Goal: Information Seeking & Learning: Compare options

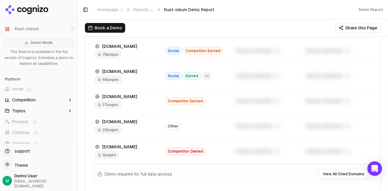
scroll to position [718, 0]
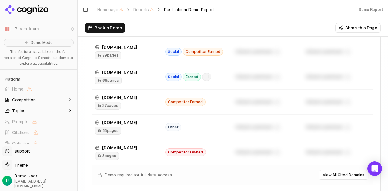
click at [29, 102] on span "Competition" at bounding box center [24, 100] width 24 height 6
click at [30, 139] on button "Topics" at bounding box center [38, 140] width 72 height 10
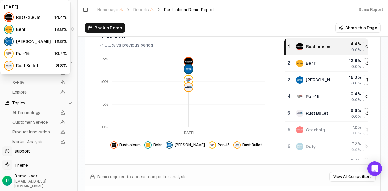
scroll to position [124, 0]
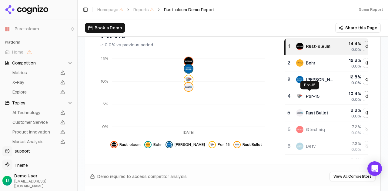
click at [314, 93] on div "Por-15" at bounding box center [315, 96] width 38 height 7
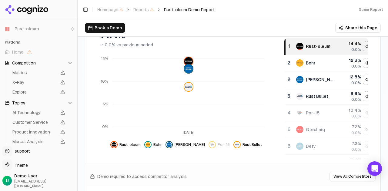
click at [314, 93] on div "Rust Bullet" at bounding box center [315, 96] width 38 height 7
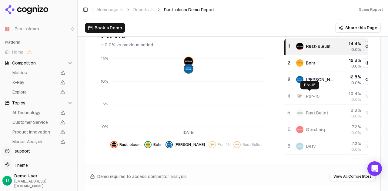
click at [309, 108] on td "Rust Bullet" at bounding box center [315, 113] width 45 height 17
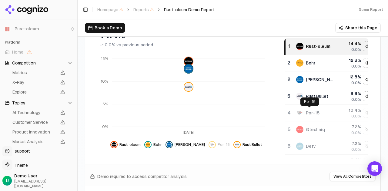
click at [310, 114] on div "Por-15" at bounding box center [313, 113] width 14 height 6
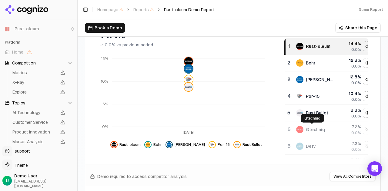
click at [313, 128] on div "Gtechniq" at bounding box center [315, 130] width 19 height 6
click at [310, 149] on td "Defy" at bounding box center [315, 146] width 45 height 17
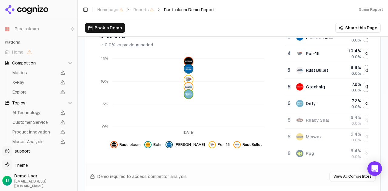
scroll to position [43, 0]
click at [321, 118] on div "Ready Seal" at bounding box center [317, 120] width 23 height 6
click at [316, 139] on td "Minwax" at bounding box center [315, 137] width 45 height 17
click at [317, 154] on div "Ppg" at bounding box center [315, 153] width 38 height 7
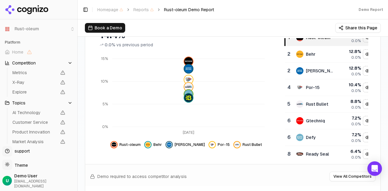
scroll to position [0, 0]
